Goal: Transaction & Acquisition: Purchase product/service

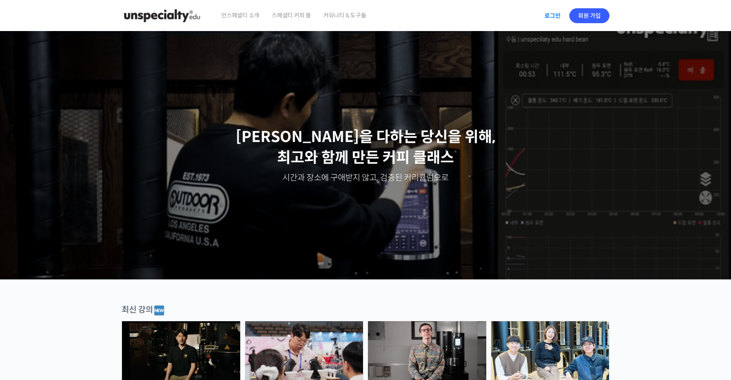
click at [549, 19] on link "로그인" at bounding box center [553, 15] width 26 height 19
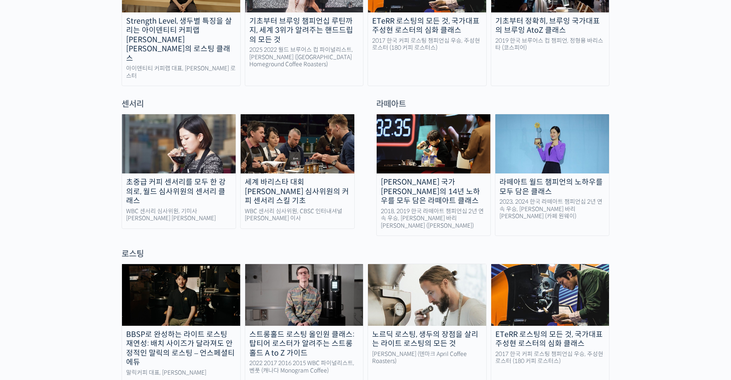
scroll to position [538, 0]
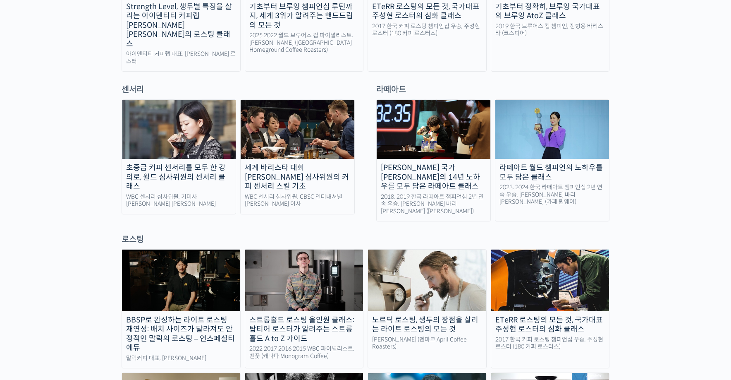
click at [184, 183] on link "초중급 커피 센서리를 모두 한 강의로, 월드 심사위원의 센서리 클래스 WBC 센서리 심사위원, 기미사 송인영 대표" at bounding box center [179, 156] width 115 height 115
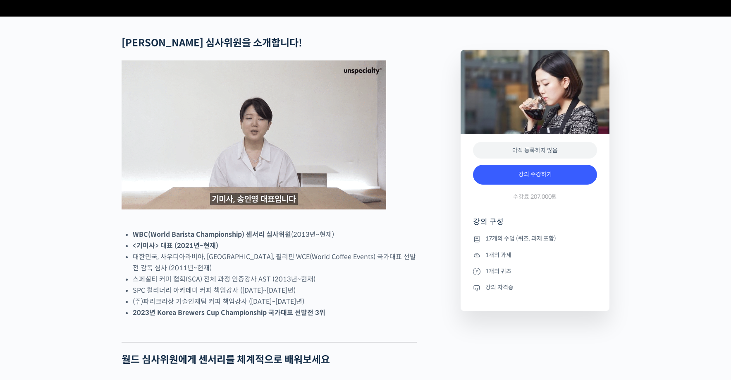
scroll to position [331, 0]
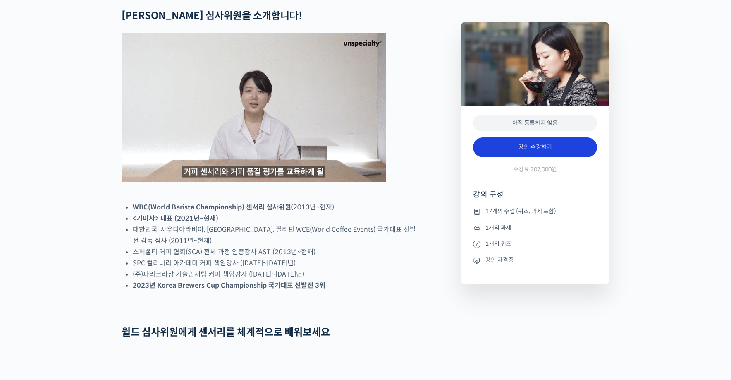
click at [550, 157] on link "강의 수강하기" at bounding box center [535, 147] width 124 height 20
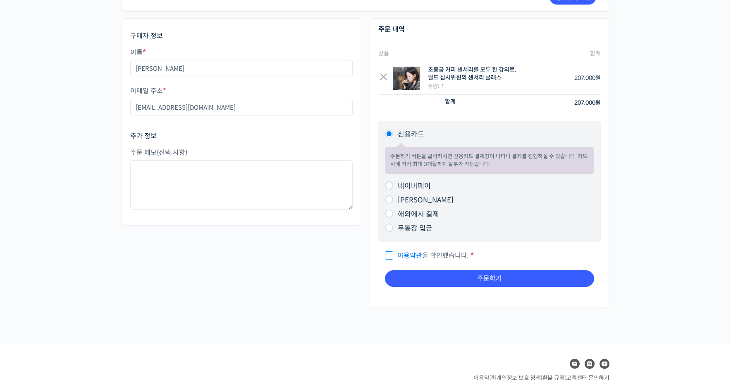
scroll to position [83, 0]
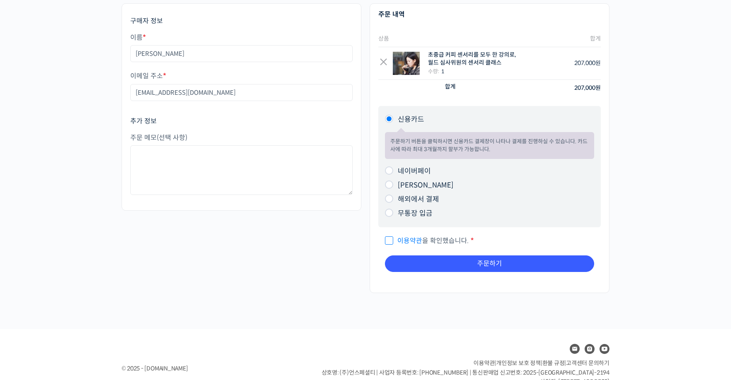
click at [390, 172] on input "네이버페이" at bounding box center [389, 170] width 8 height 8
radio input "true"
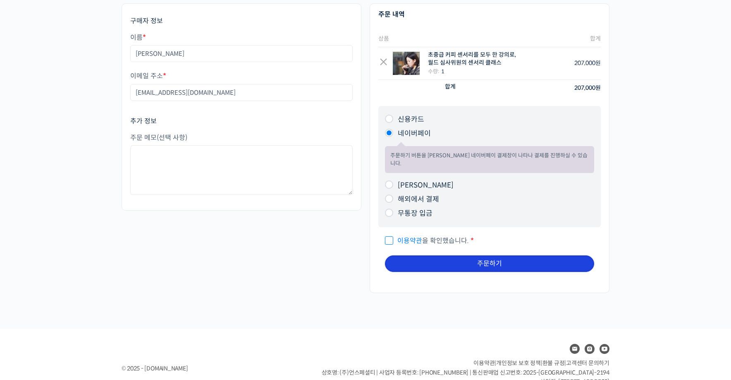
click at [461, 255] on button "주문하기" at bounding box center [489, 263] width 209 height 17
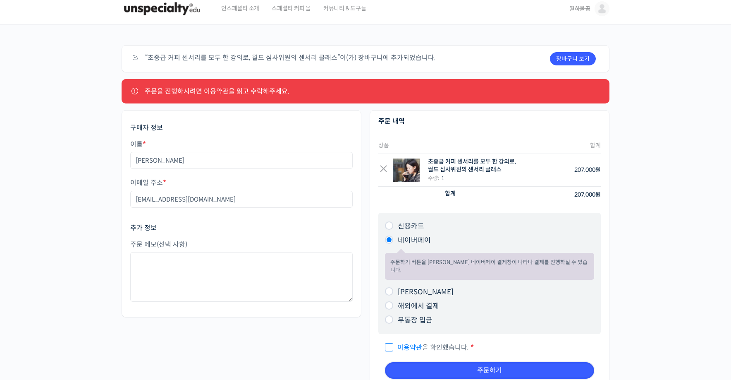
scroll to position [0, 0]
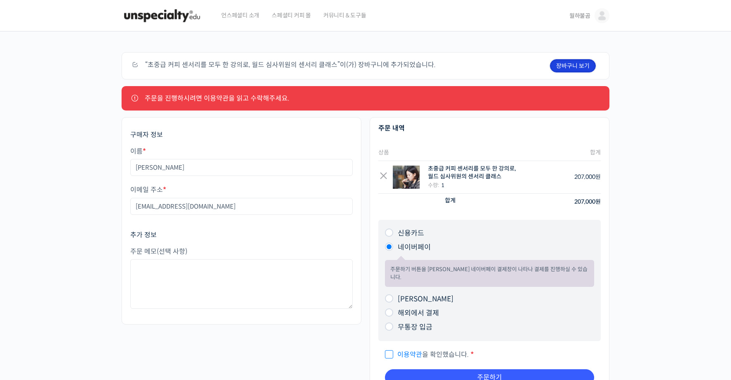
click at [585, 70] on link "장바구니 보기" at bounding box center [573, 65] width 46 height 13
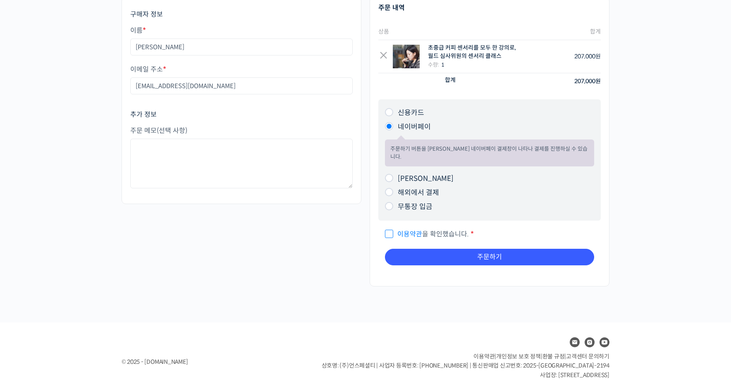
scroll to position [69, 0]
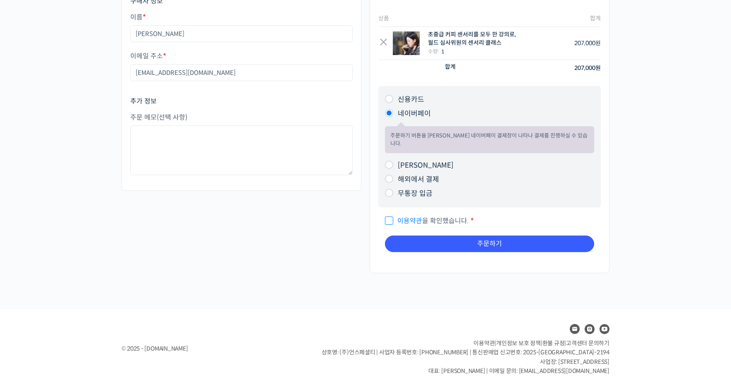
click at [391, 216] on span "이용약관 을 확인했습니다." at bounding box center [427, 220] width 84 height 9
click at [390, 214] on input "이용약관 을 확인했습니다. *" at bounding box center [387, 216] width 5 height 5
checkbox input "true"
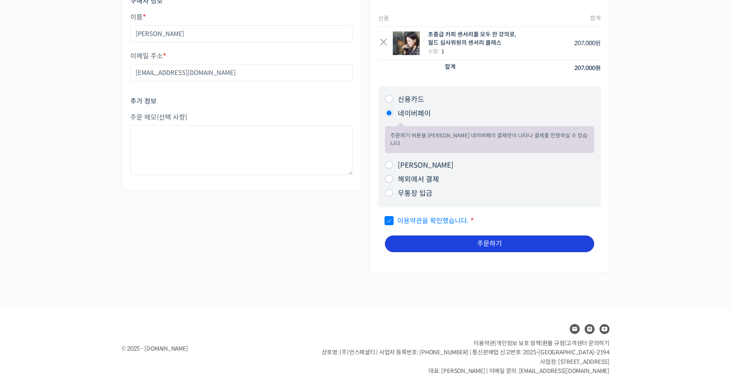
click at [441, 235] on button "주문하기" at bounding box center [489, 243] width 209 height 17
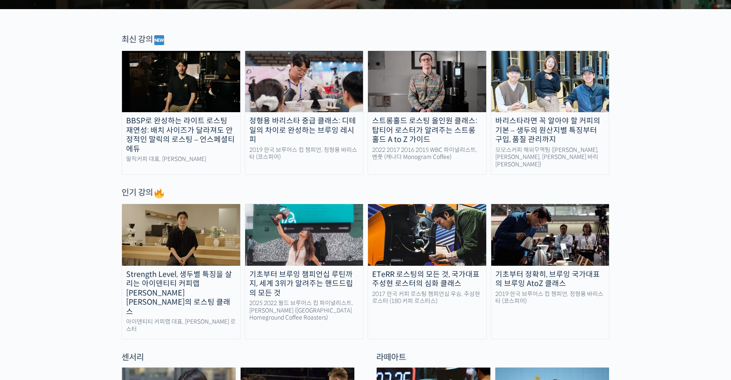
scroll to position [249, 0]
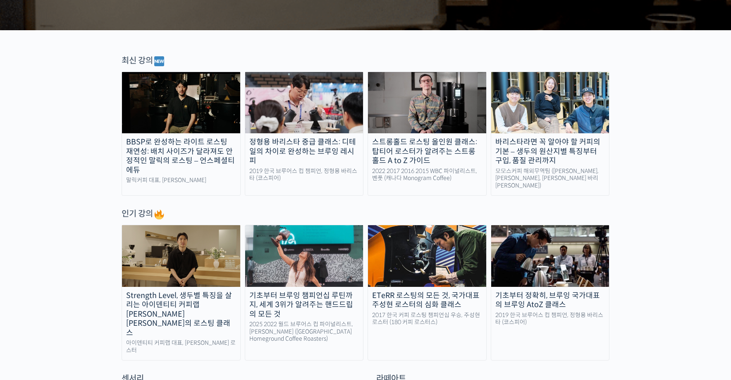
click at [306, 244] on img at bounding box center [304, 255] width 118 height 61
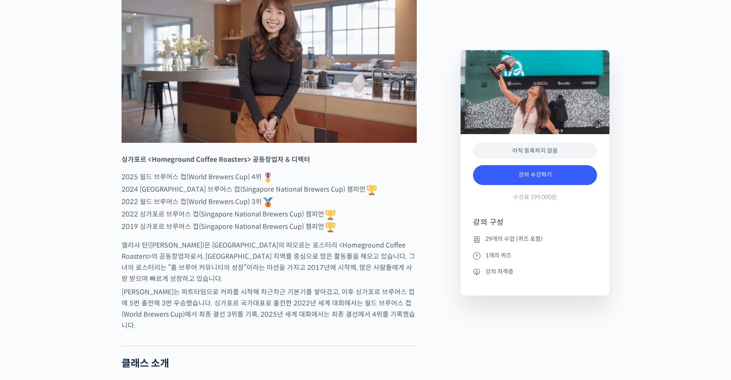
scroll to position [414, 0]
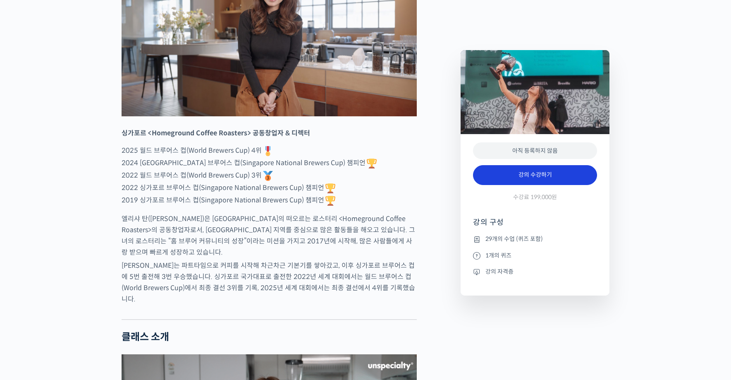
click at [525, 172] on link "강의 수강하기" at bounding box center [535, 175] width 124 height 20
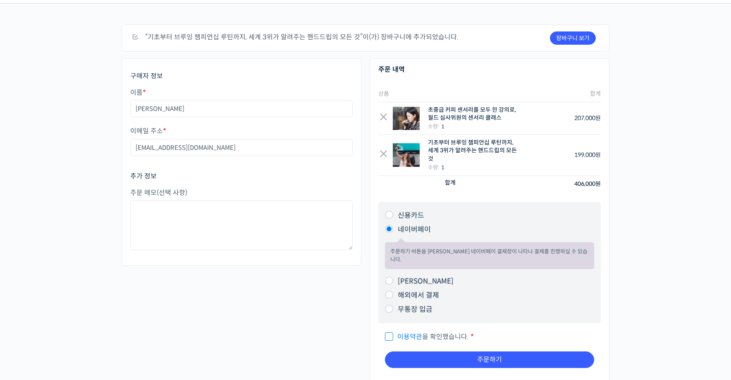
scroll to position [144, 0]
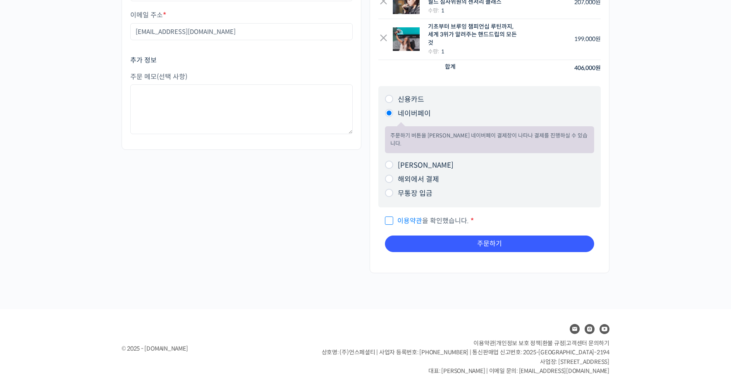
click at [387, 214] on input "이용약관 을 확인했습니다. *" at bounding box center [387, 216] width 5 height 5
checkbox input "true"
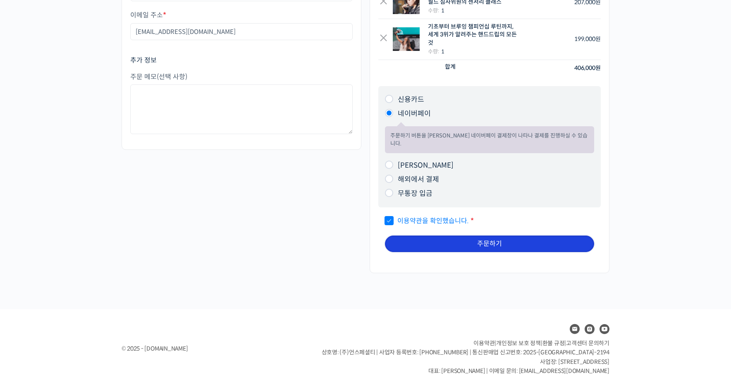
click at [426, 241] on button "주문하기" at bounding box center [489, 243] width 209 height 17
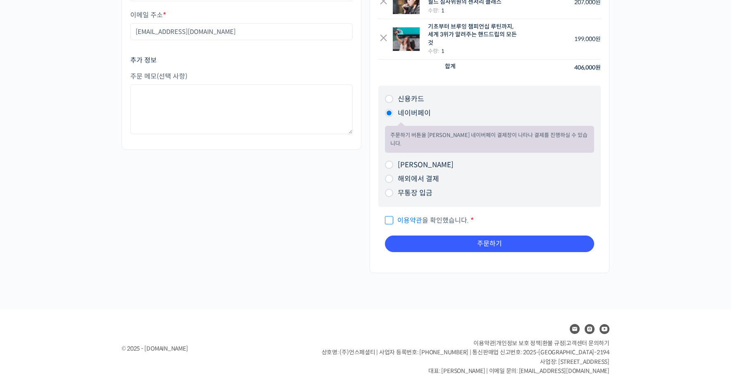
click at [389, 214] on input "이용약관 을 확인했습니다. *" at bounding box center [387, 216] width 5 height 5
checkbox input "true"
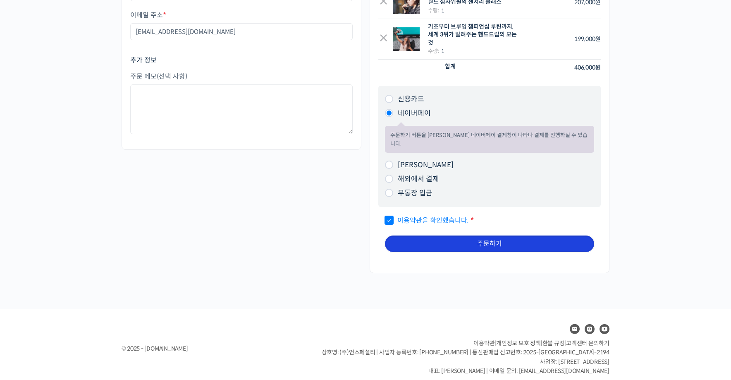
click at [418, 235] on button "주문하기" at bounding box center [489, 243] width 209 height 17
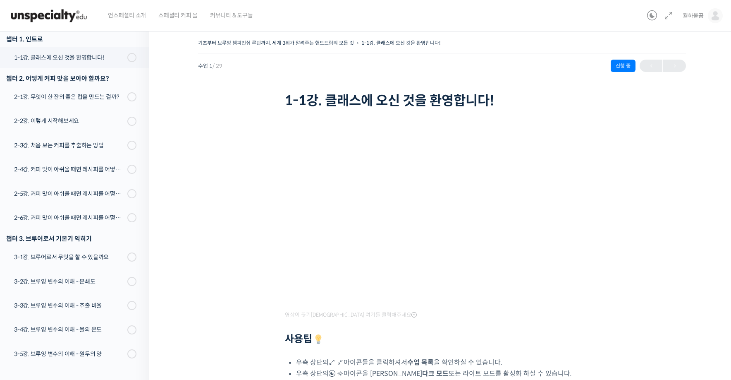
click at [64, 17] on img at bounding box center [48, 15] width 81 height 25
